Goal: Navigation & Orientation: Find specific page/section

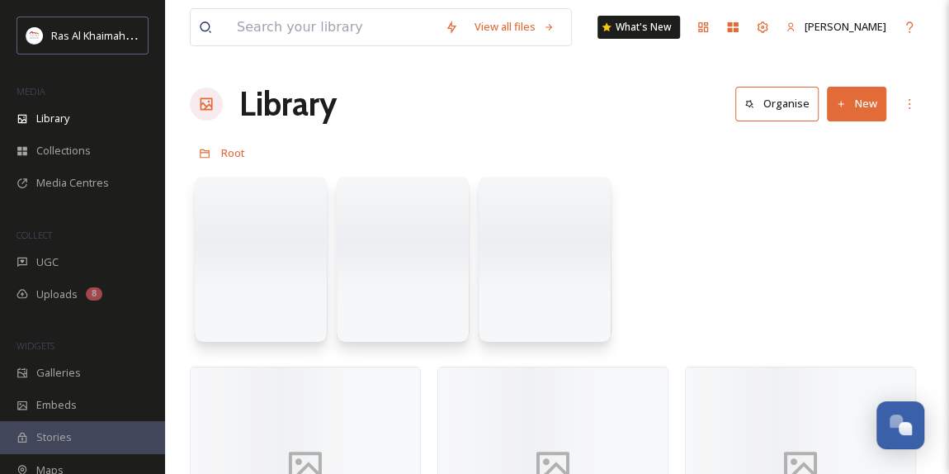
scroll to position [523, 0]
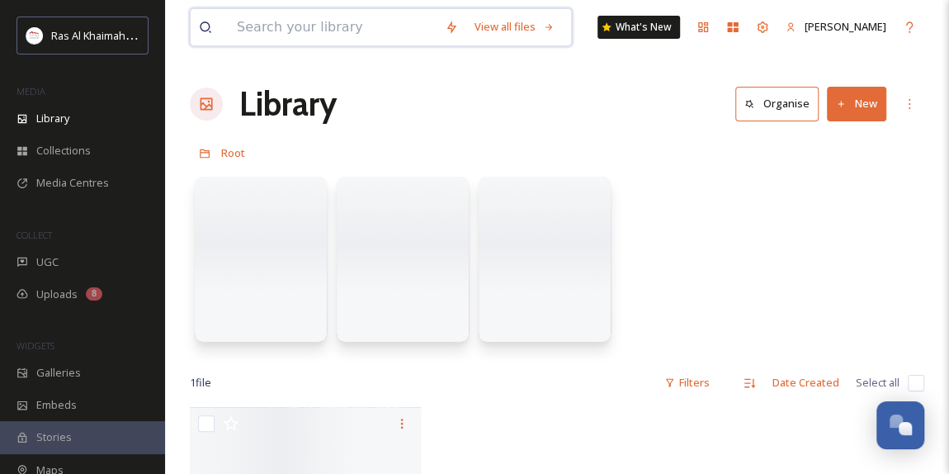
click at [357, 24] on input at bounding box center [333, 27] width 208 height 36
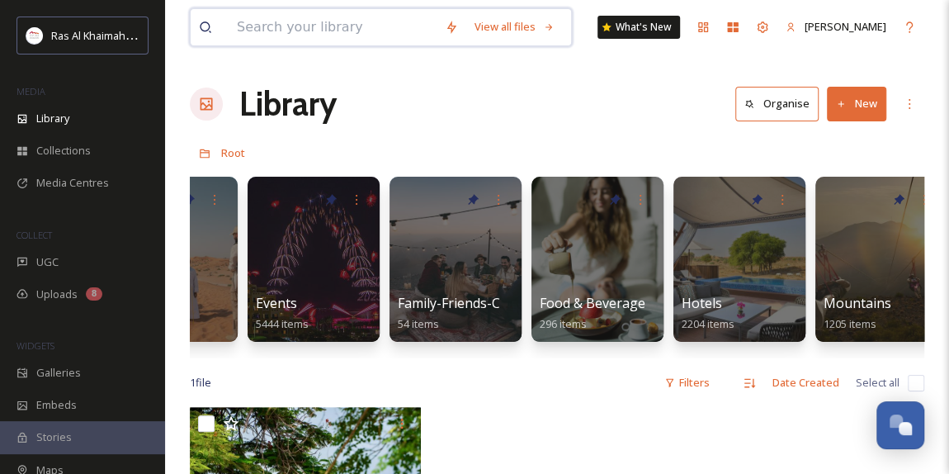
scroll to position [0, 518]
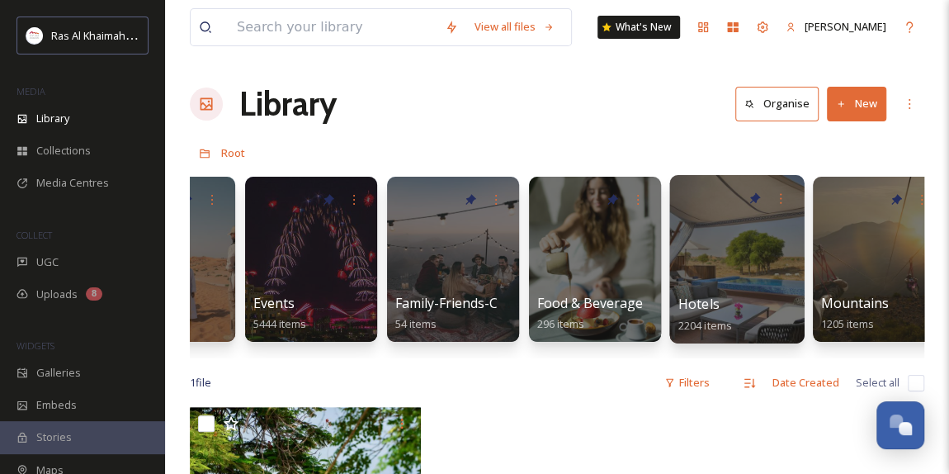
click at [725, 254] on div at bounding box center [737, 259] width 135 height 168
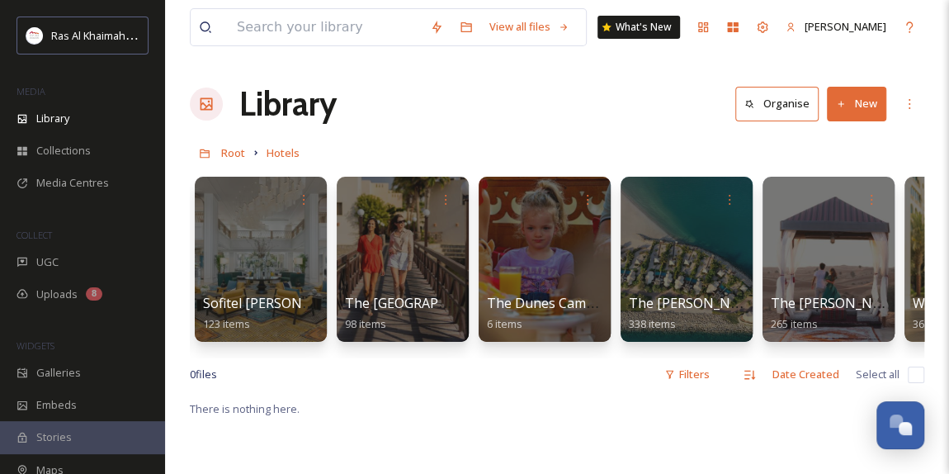
scroll to position [0, 2228]
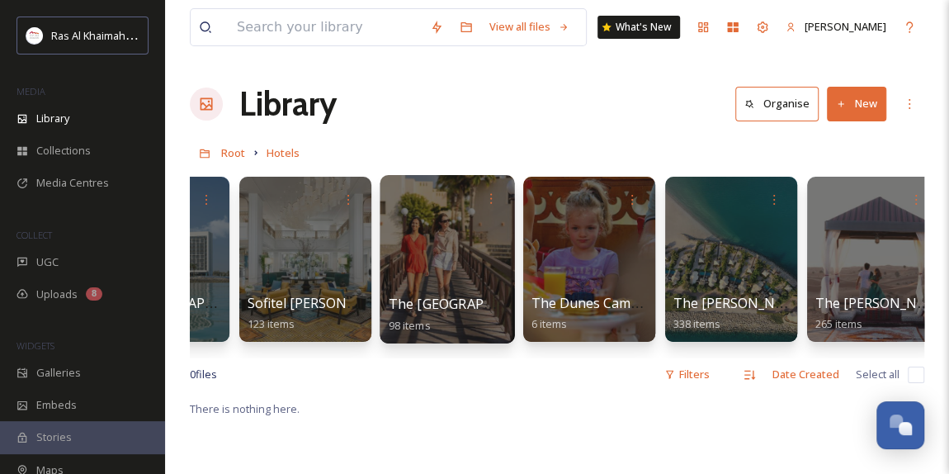
click at [468, 259] on div at bounding box center [447, 259] width 135 height 168
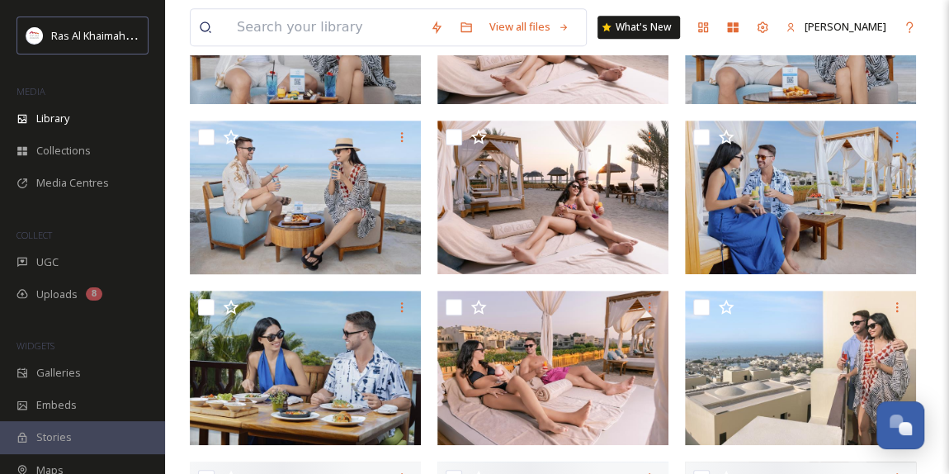
scroll to position [450, 0]
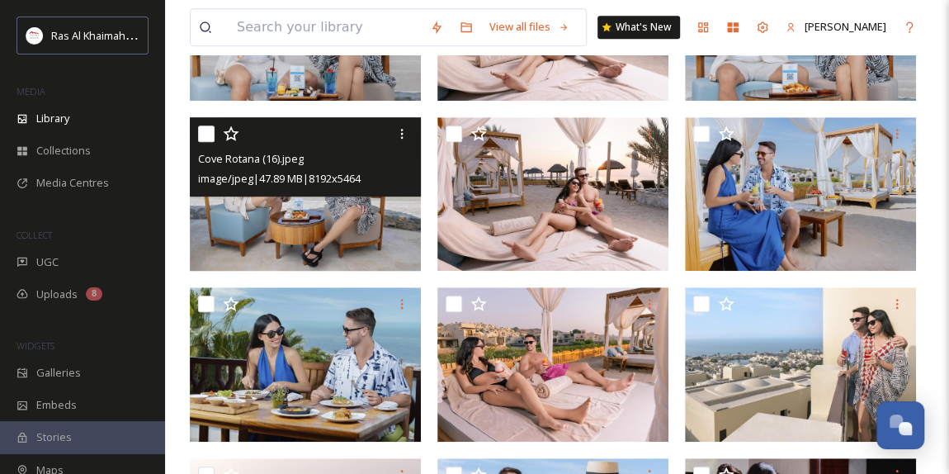
click at [324, 244] on img at bounding box center [305, 194] width 231 height 154
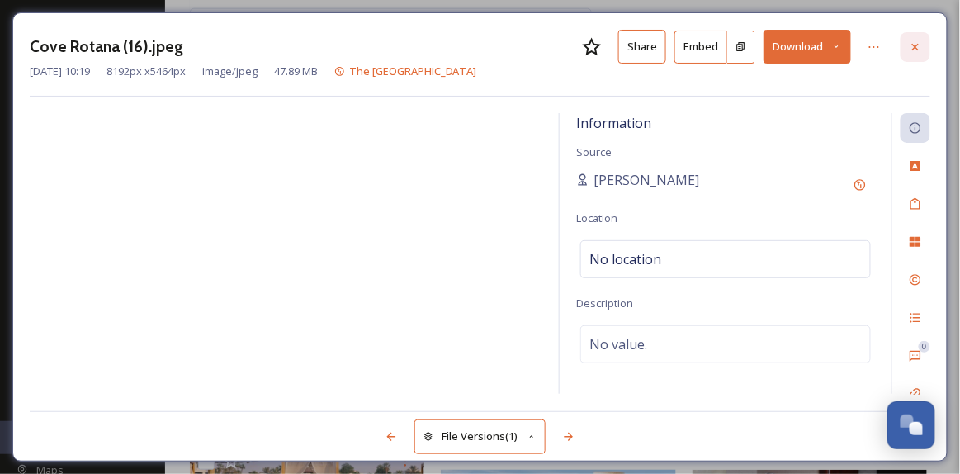
click at [914, 51] on icon at bounding box center [915, 46] width 13 height 13
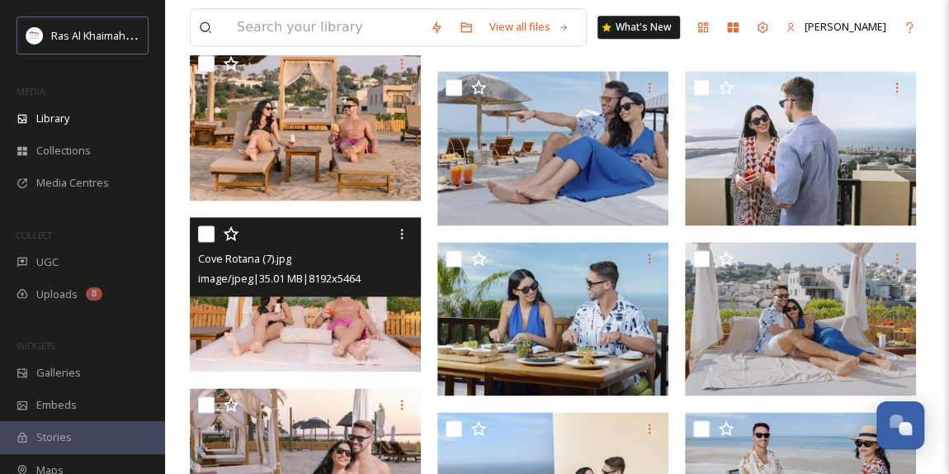
scroll to position [675, 0]
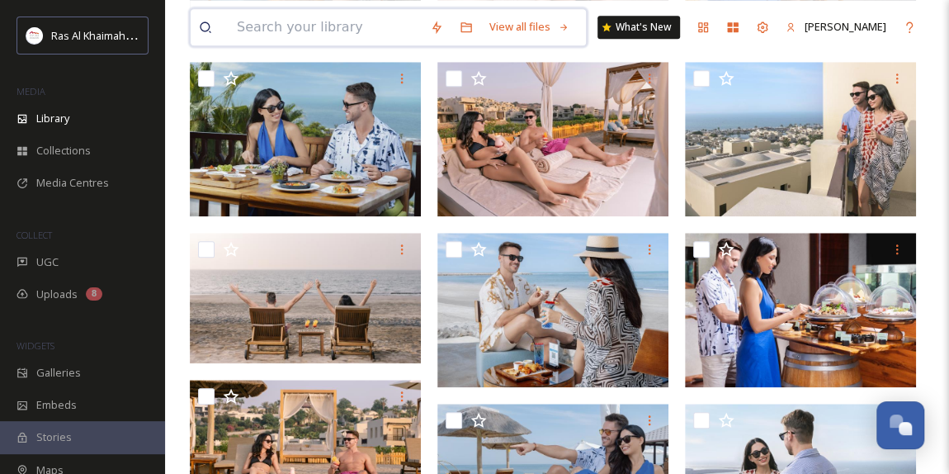
click at [346, 21] on input at bounding box center [325, 27] width 193 height 36
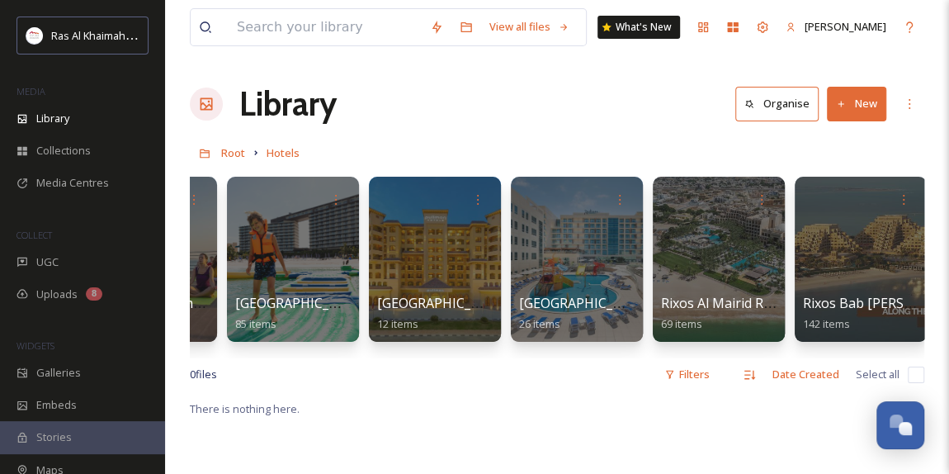
scroll to position [0, 1392]
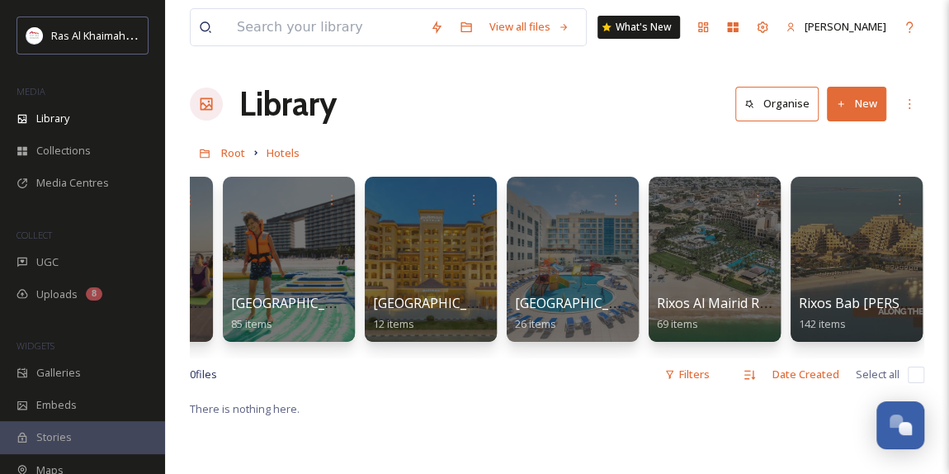
click at [651, 369] on div "0 file s Filters Date Created Select all" at bounding box center [557, 374] width 735 height 32
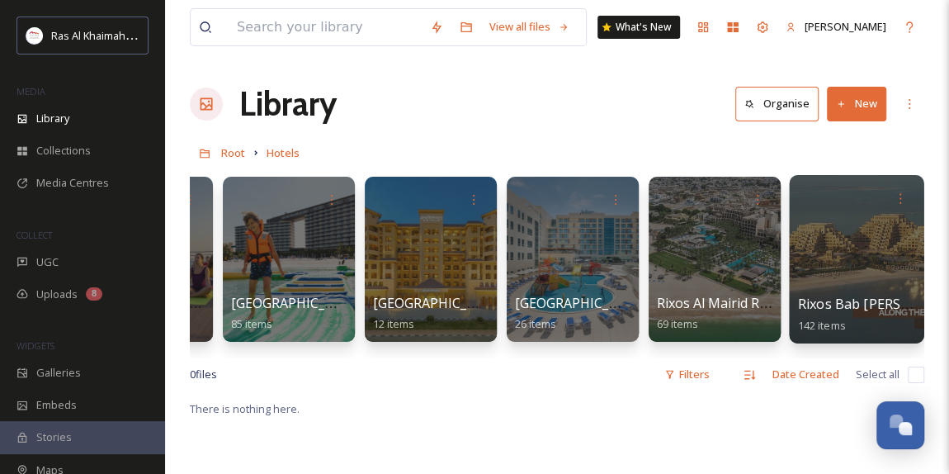
click at [857, 270] on div at bounding box center [856, 259] width 135 height 168
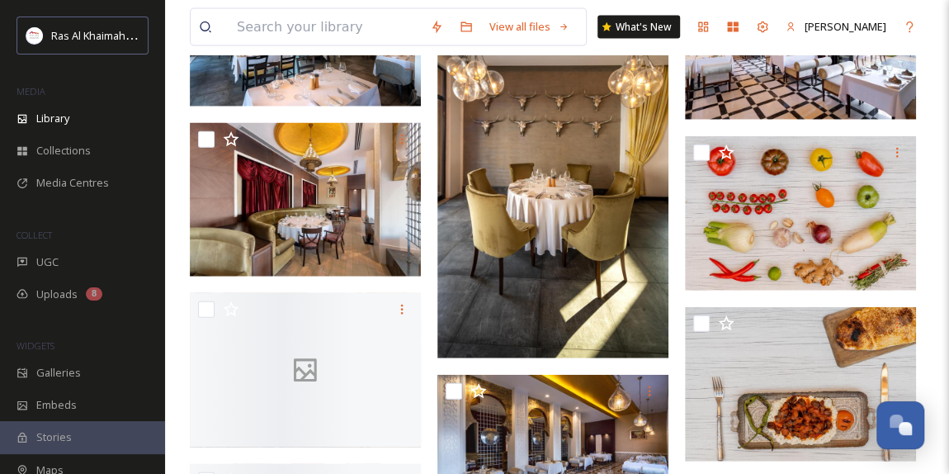
scroll to position [2176, 0]
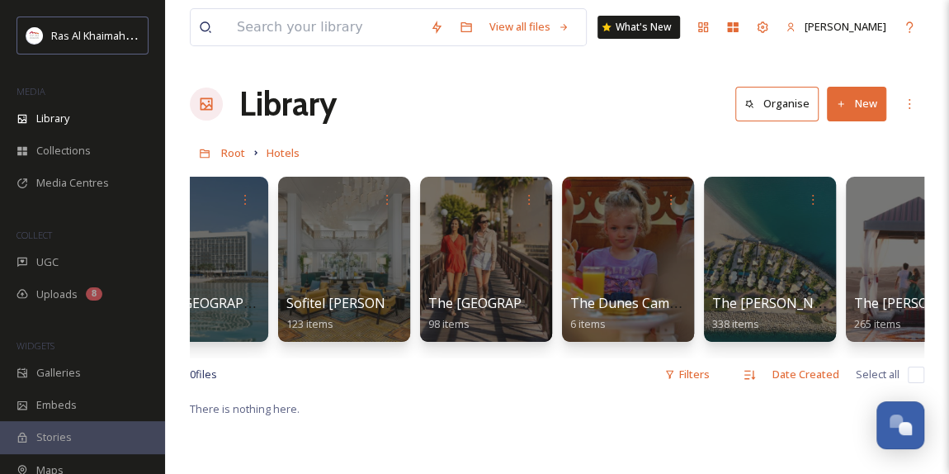
scroll to position [0, 2185]
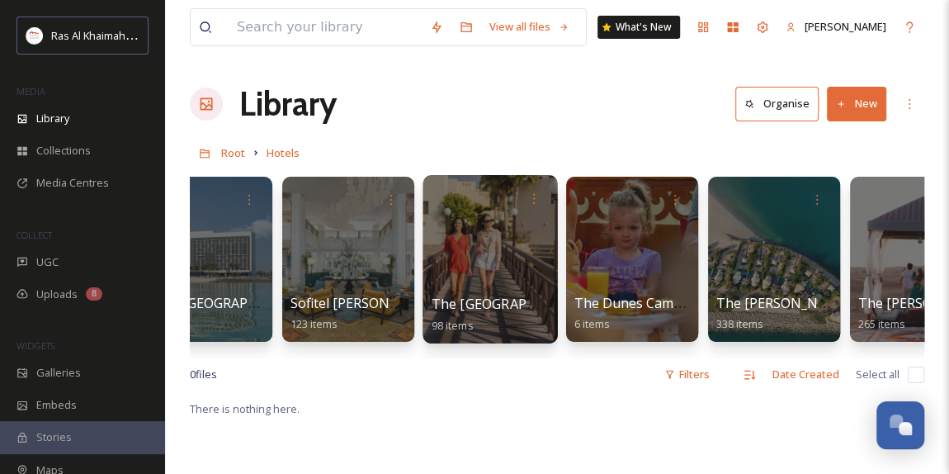
click at [481, 263] on div at bounding box center [490, 259] width 135 height 168
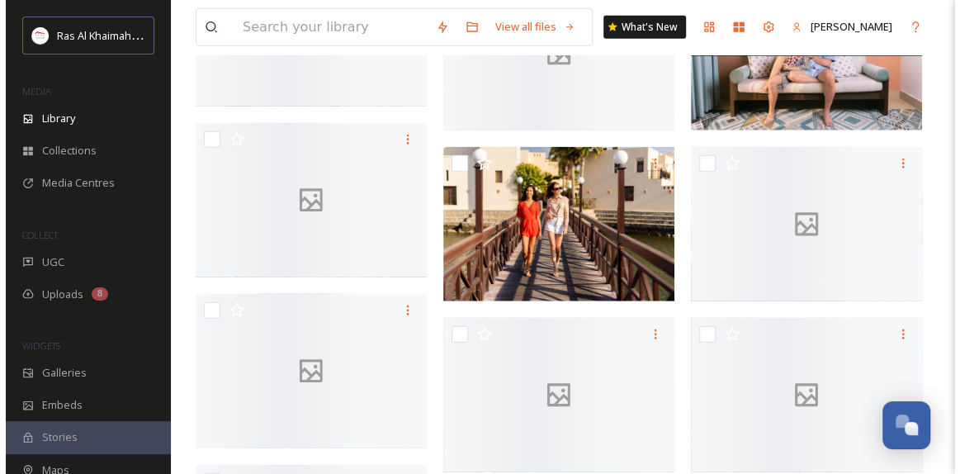
scroll to position [1961, 0]
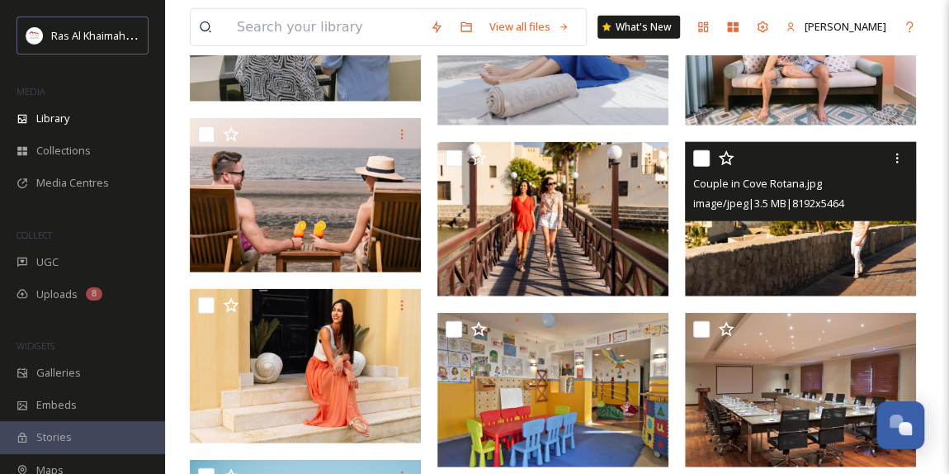
click at [788, 220] on img at bounding box center [800, 219] width 231 height 154
